Goal: Task Accomplishment & Management: Manage account settings

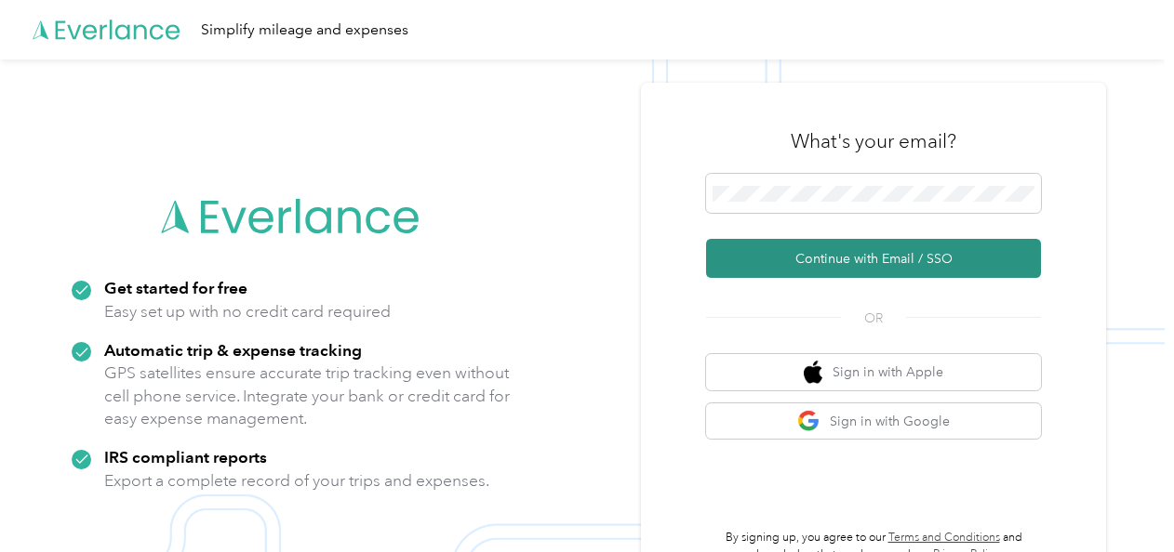
click at [822, 259] on button "Continue with Email / SSO" at bounding box center [873, 258] width 335 height 39
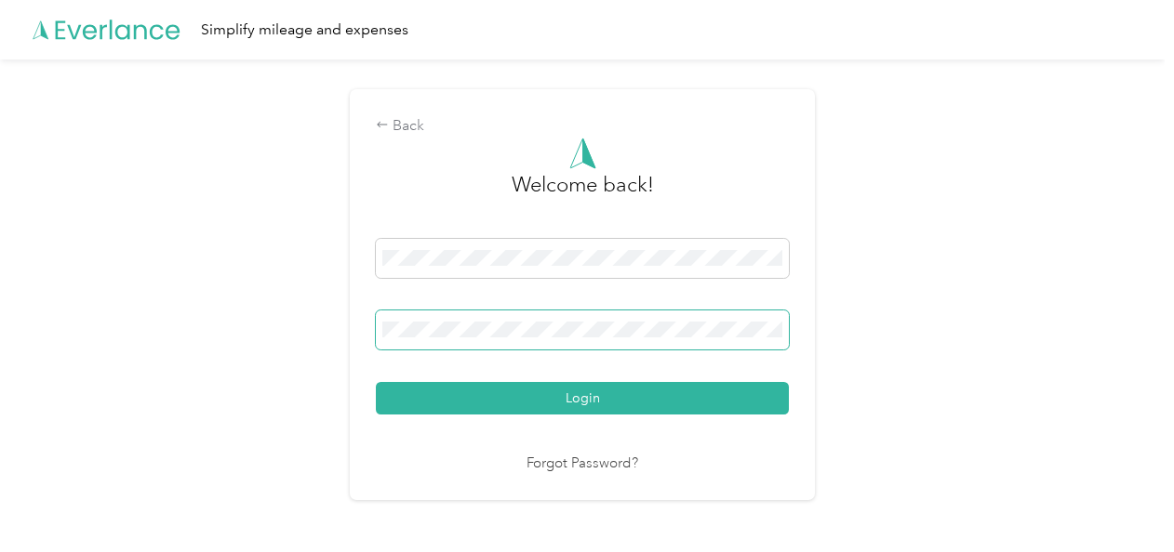
click at [534, 318] on span at bounding box center [582, 330] width 413 height 39
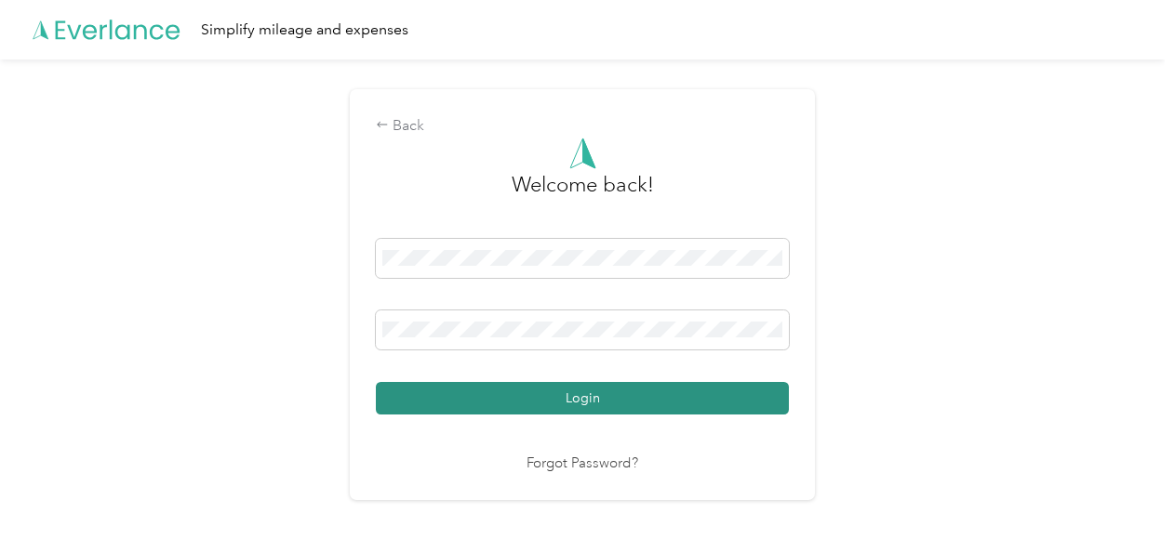
click at [528, 390] on button "Login" at bounding box center [582, 398] width 413 height 33
click at [536, 400] on button "Login" at bounding box center [582, 398] width 413 height 33
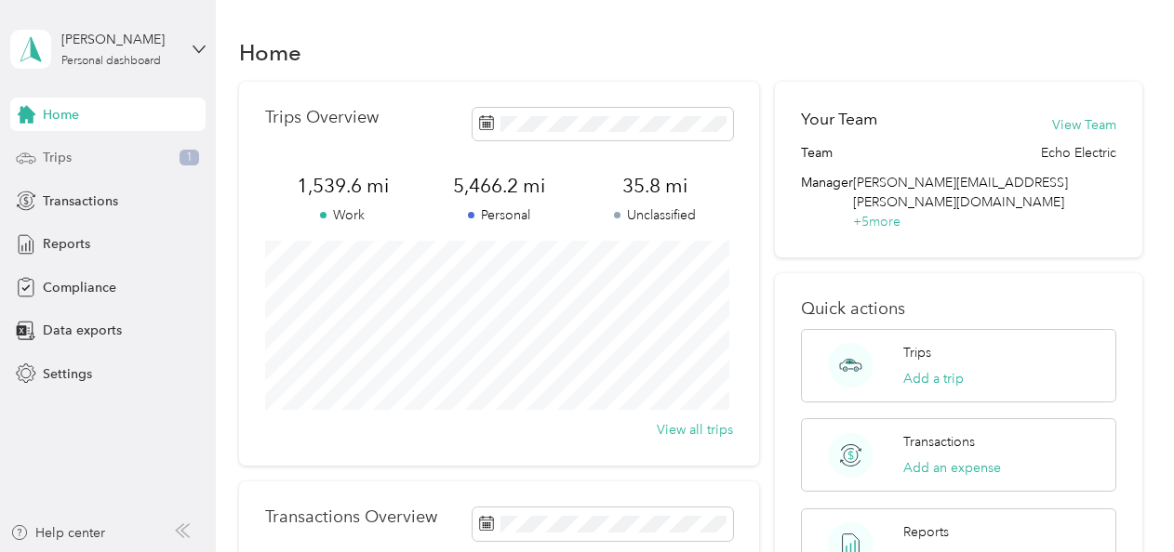
click at [82, 154] on div "Trips 1" at bounding box center [107, 157] width 195 height 33
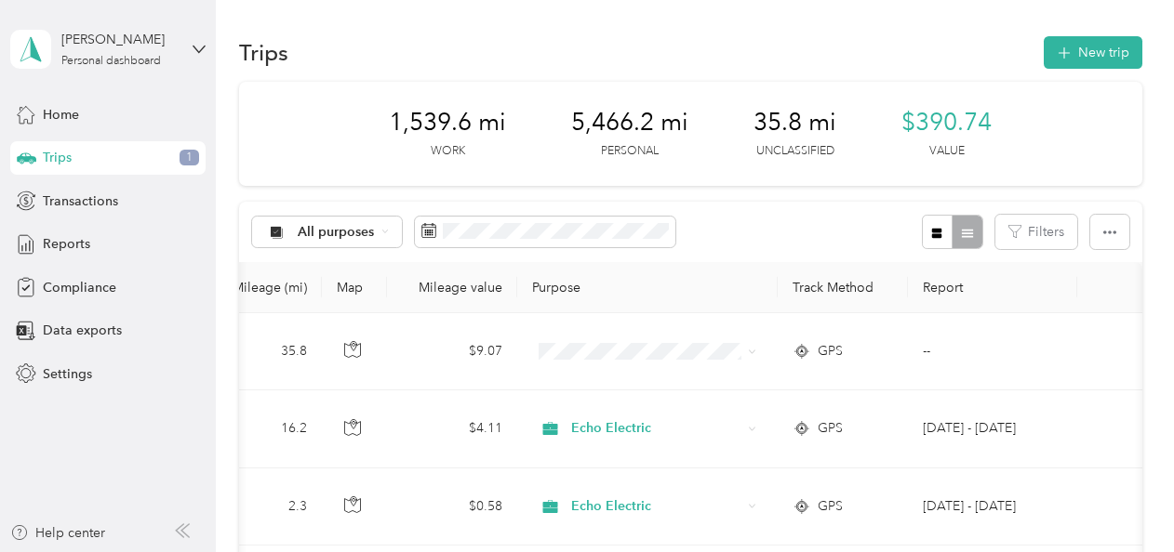
scroll to position [93, 0]
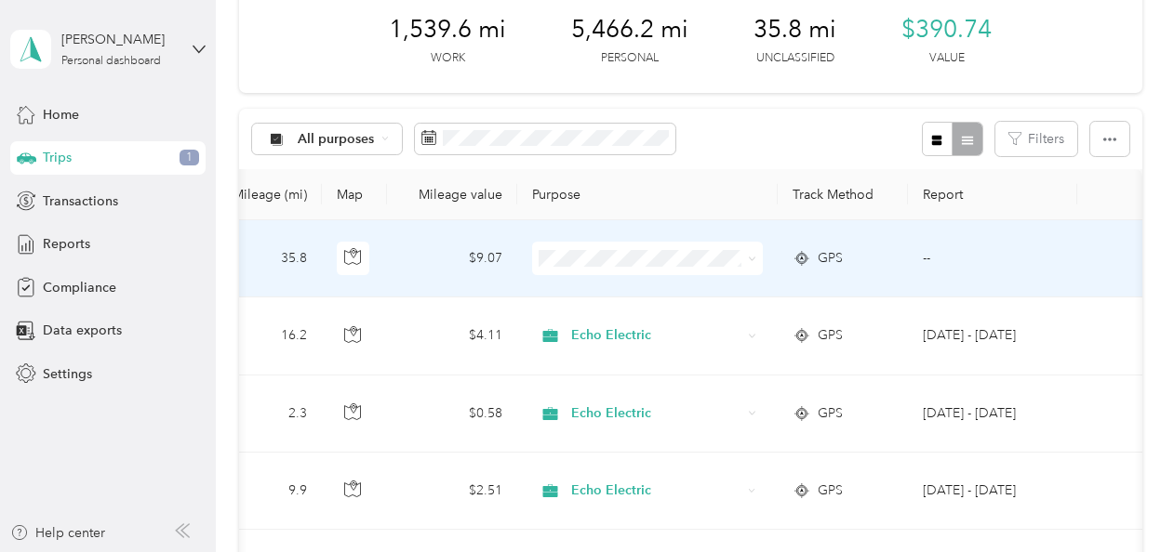
click at [748, 255] on icon at bounding box center [752, 259] width 8 height 8
click at [629, 322] on span "Personal" at bounding box center [659, 325] width 172 height 20
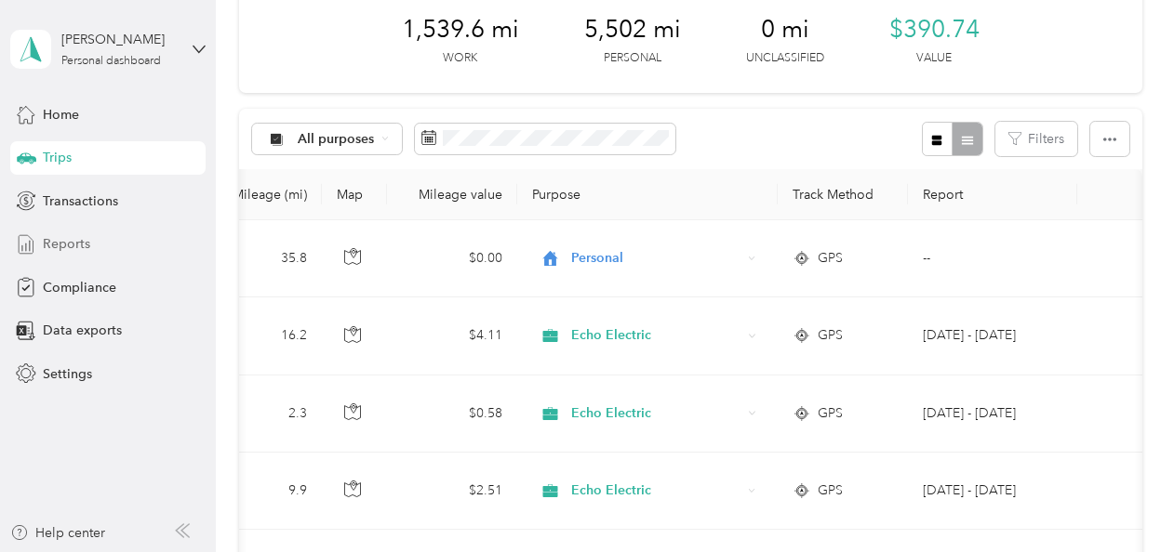
click at [96, 240] on div "Reports" at bounding box center [107, 244] width 195 height 33
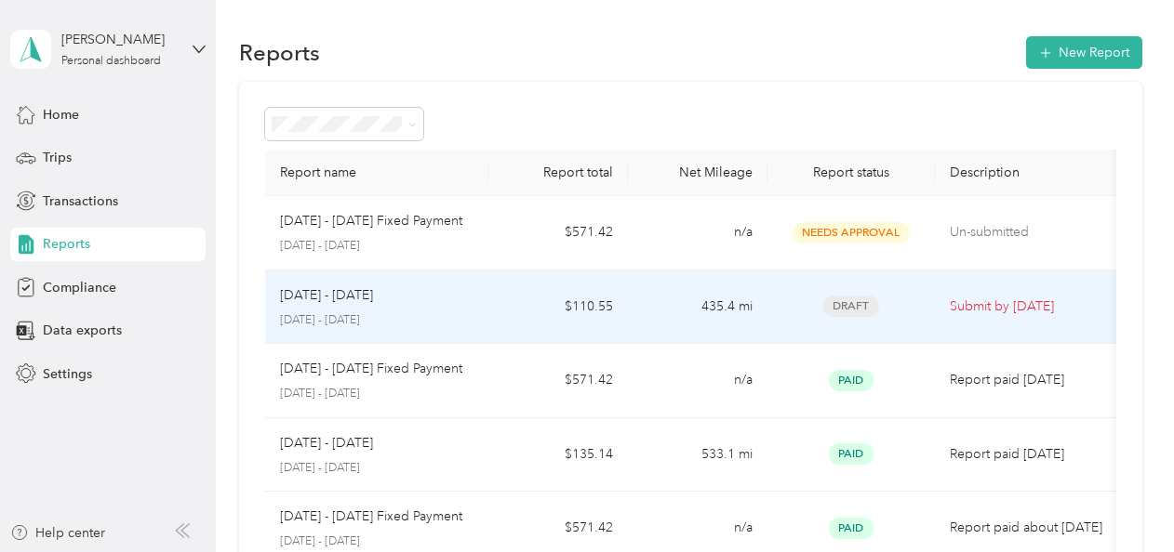
click at [370, 300] on p "[DATE] - [DATE]" at bounding box center [326, 296] width 93 height 20
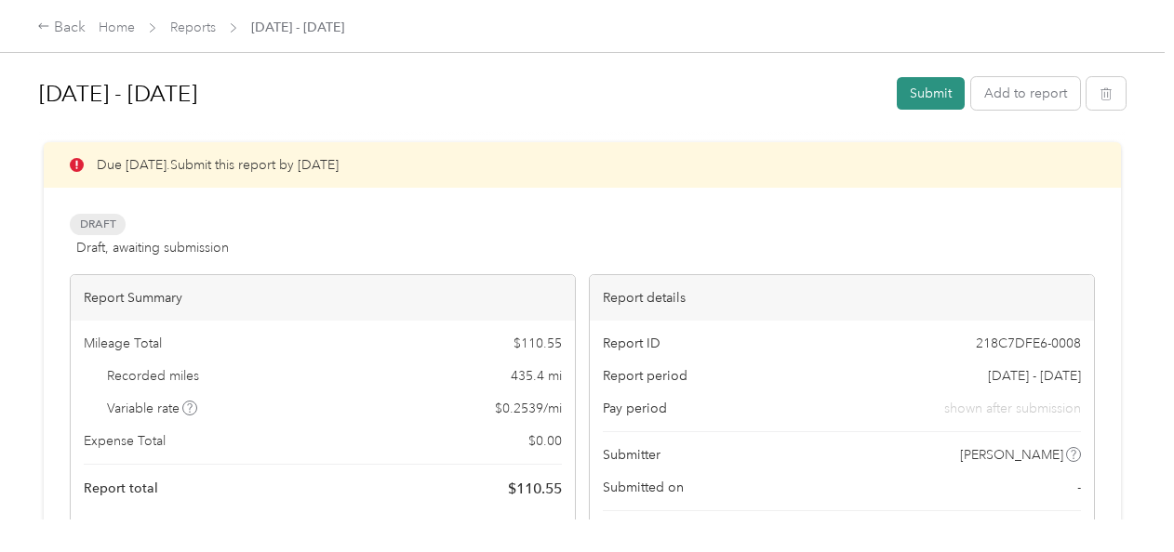
click at [923, 88] on button "Submit" at bounding box center [931, 93] width 68 height 33
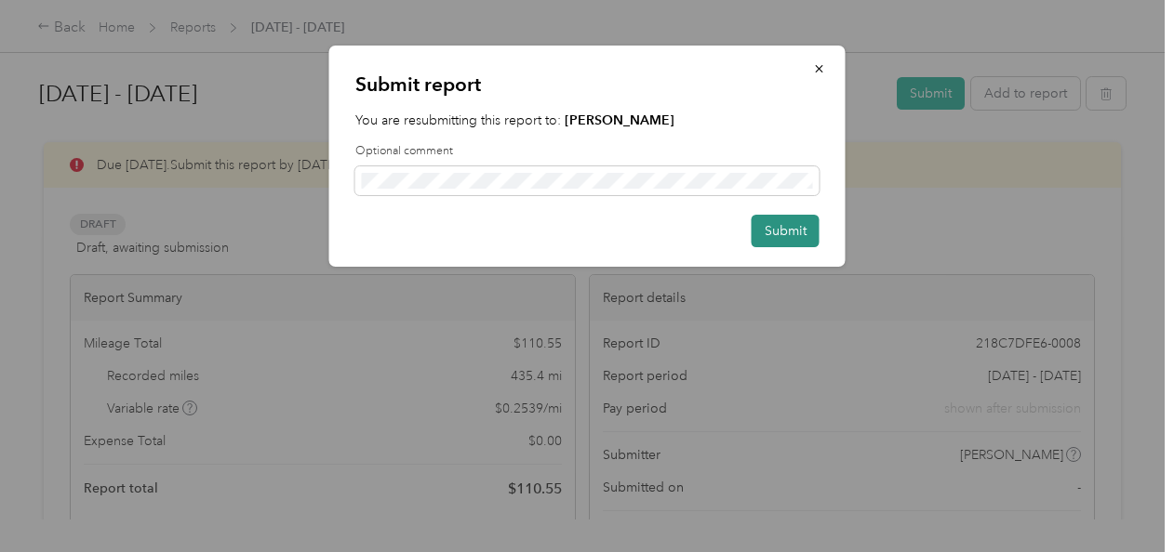
click at [792, 225] on button "Submit" at bounding box center [785, 231] width 68 height 33
